Goal: Information Seeking & Learning: Learn about a topic

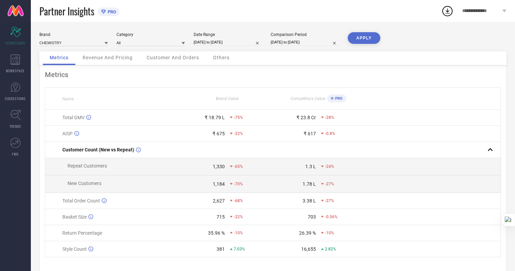
click at [106, 41] on icon at bounding box center [106, 42] width 3 height 3
click at [95, 38] on div "Brand CHEMISTRY" at bounding box center [73, 39] width 69 height 14
click at [106, 42] on icon at bounding box center [106, 42] width 3 height 3
click at [106, 49] on div "CHEMISTRY" at bounding box center [73, 52] width 69 height 12
click at [15, 62] on icon at bounding box center [15, 60] width 9 height 10
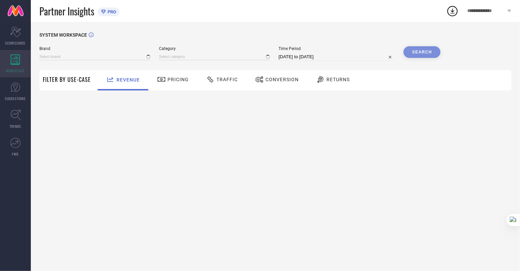
type input "CHEMISTRY"
type input "All"
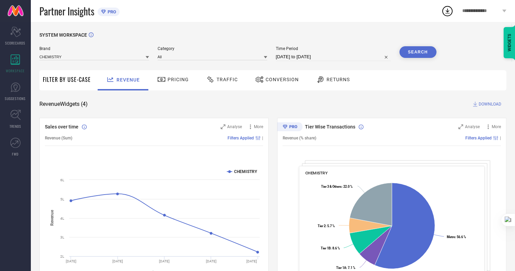
click at [148, 57] on icon at bounding box center [147, 57] width 3 height 2
click at [152, 97] on div "SYSTEM WORKSPACE Brand CHEMISTRY Category All Time Period [DATE] to [DATE] Sear…" at bounding box center [272, 250] width 467 height 437
click at [19, 86] on icon at bounding box center [15, 87] width 10 height 10
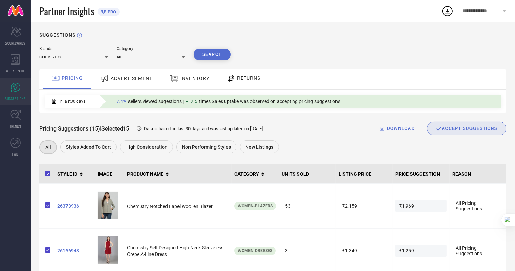
click at [244, 80] on span "RETURNS" at bounding box center [248, 77] width 23 height 5
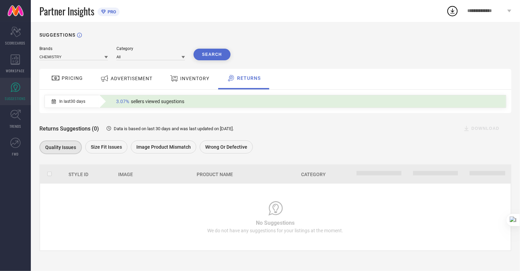
click at [76, 78] on span "PRICING" at bounding box center [72, 77] width 21 height 5
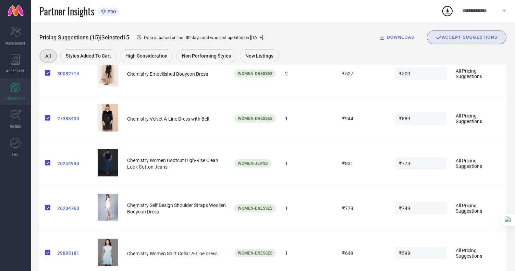
scroll to position [351, 0]
